Goal: Task Accomplishment & Management: Manage account settings

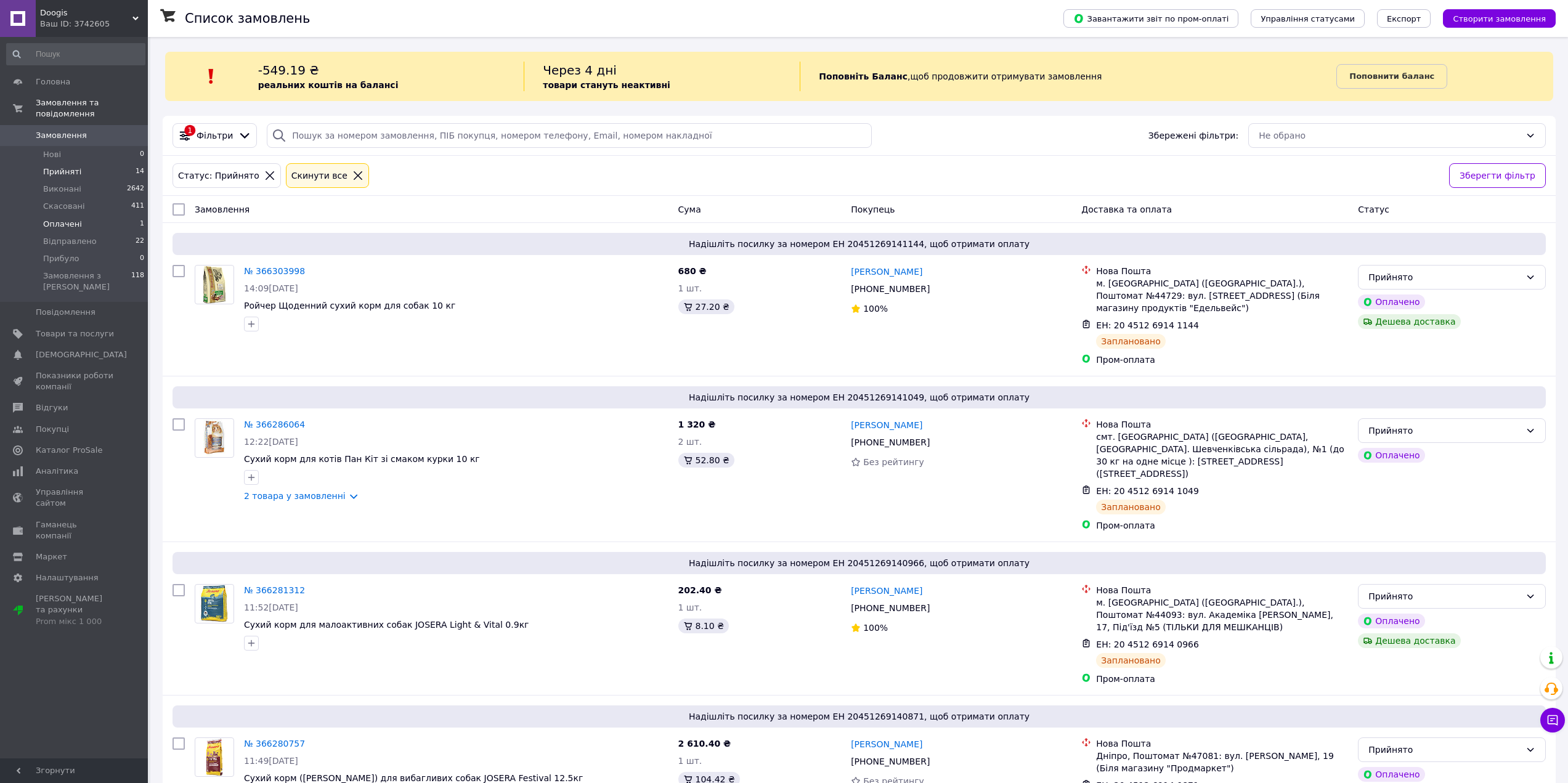
click at [135, 216] on li "Оплачені 1" at bounding box center [76, 224] width 151 height 17
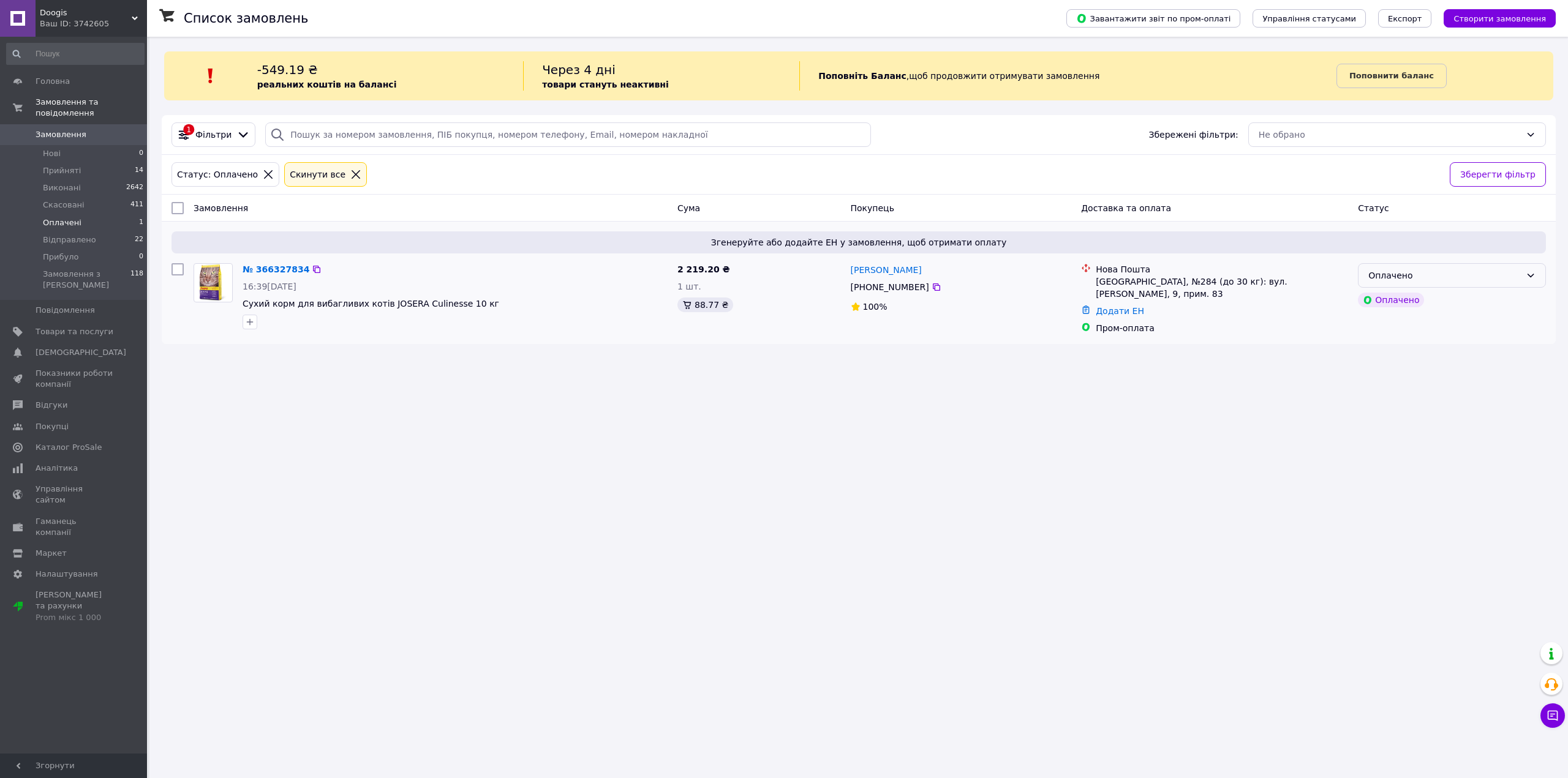
click at [1462, 272] on div "Оплачено" at bounding box center [1444, 276] width 152 height 13
click at [1449, 302] on li "Прийнято" at bounding box center [1452, 302] width 187 height 22
